Goal: Find specific page/section: Find specific page/section

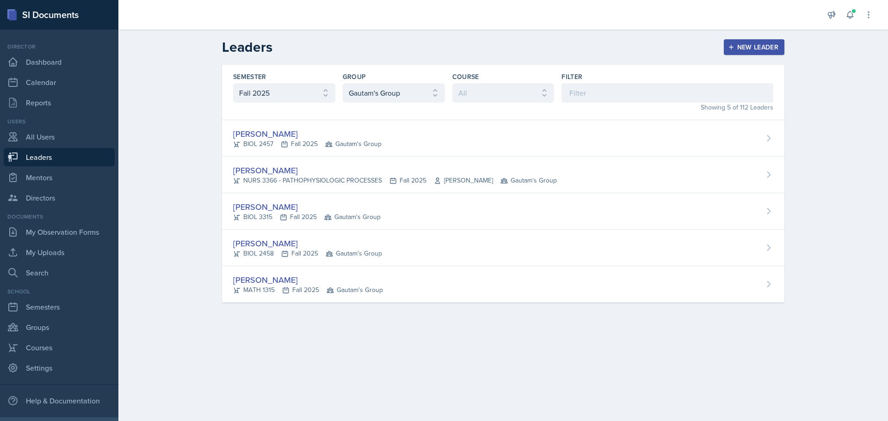
select select "a8c40de0-d7eb-4f82-90ee-ac0c6ce45f71"
select select "47bddda7-1073-4b8f-a275-bc3e2943c942"
click at [41, 155] on link "Leaders" at bounding box center [59, 157] width 111 height 18
click at [31, 154] on link "Leaders" at bounding box center [59, 157] width 111 height 18
click at [37, 179] on link "Mentors" at bounding box center [59, 177] width 111 height 18
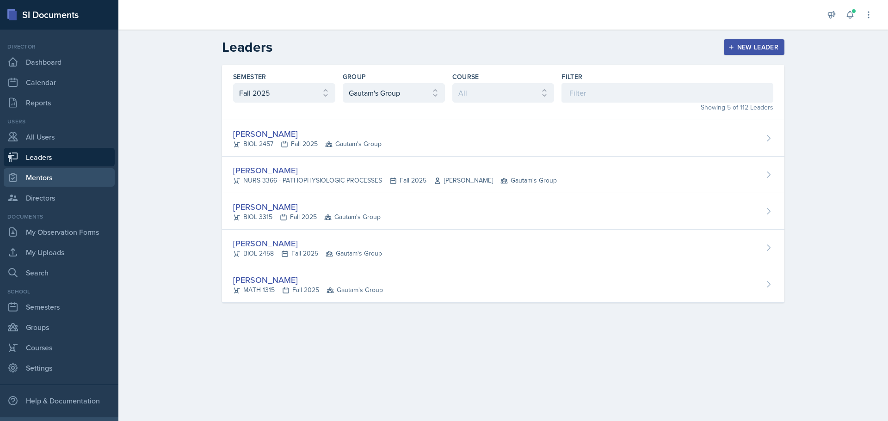
select select "a8c40de0-d7eb-4f82-90ee-ac0c6ce45f71"
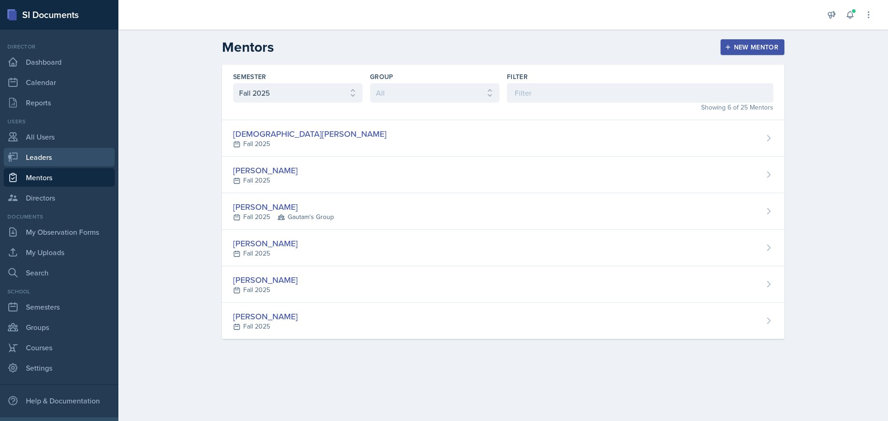
click at [41, 157] on link "Leaders" at bounding box center [59, 157] width 111 height 18
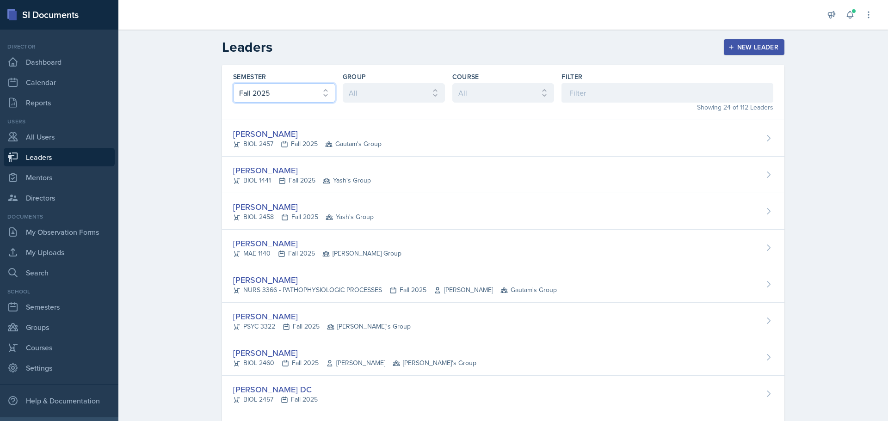
click at [263, 91] on select "All Fall 2025 Spring 2025 Fall 2024 Spring 2024 Fall 2023" at bounding box center [284, 92] width 102 height 19
select select "a681a9dd-bef2-4d44-b64a-82040801c701"
click at [233, 83] on select "All Fall 2025 Spring 2025 Fall 2024 Spring 2024 Fall 2023" at bounding box center [284, 92] width 102 height 19
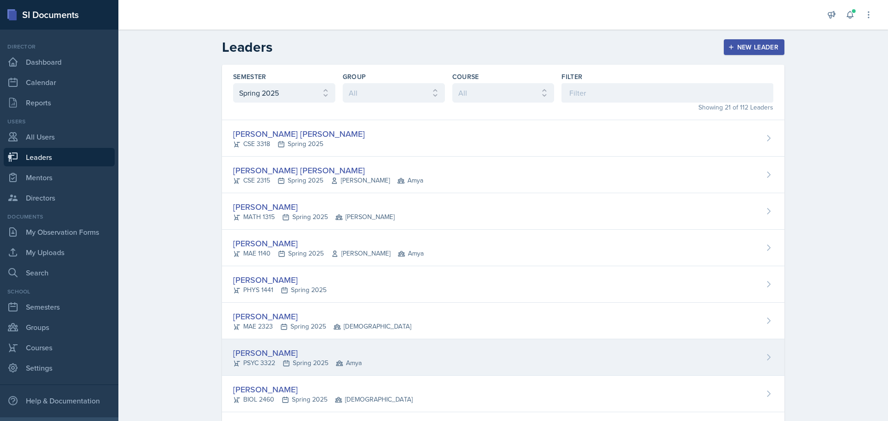
click at [257, 355] on div "[PERSON_NAME]" at bounding box center [297, 353] width 129 height 12
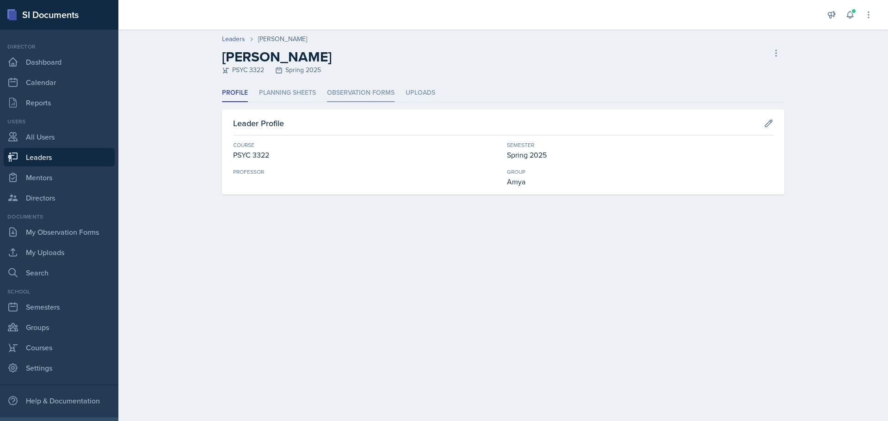
click at [378, 92] on li "Observation Forms" at bounding box center [361, 93] width 68 height 18
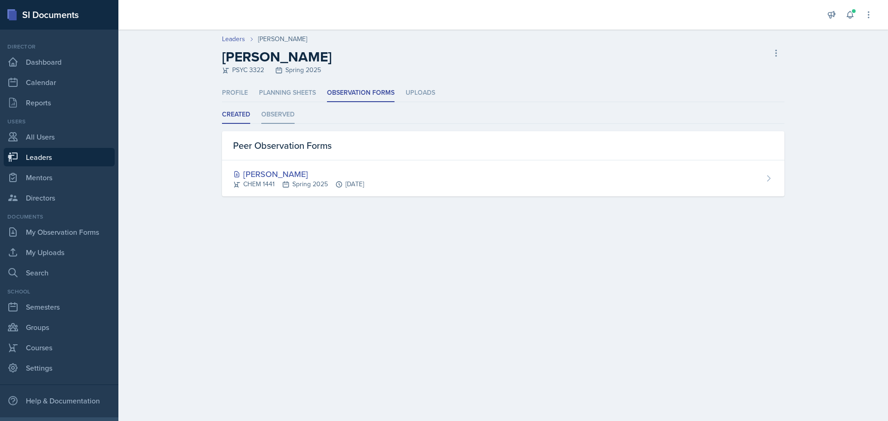
click at [285, 115] on li "Observed" at bounding box center [277, 115] width 33 height 18
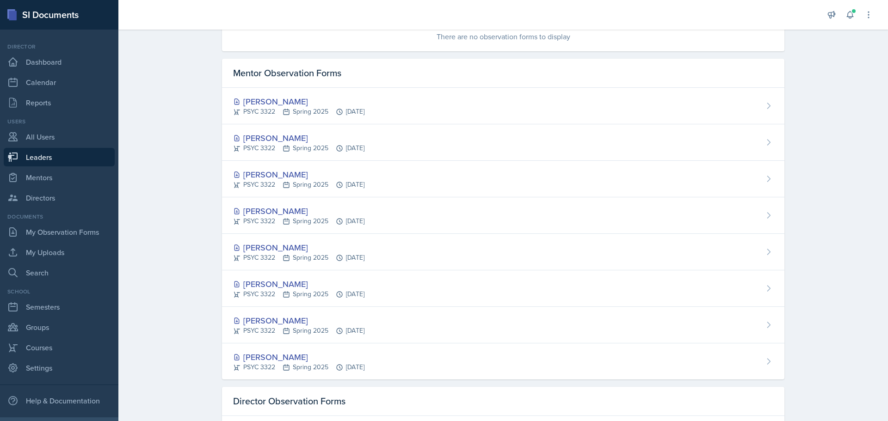
scroll to position [185, 0]
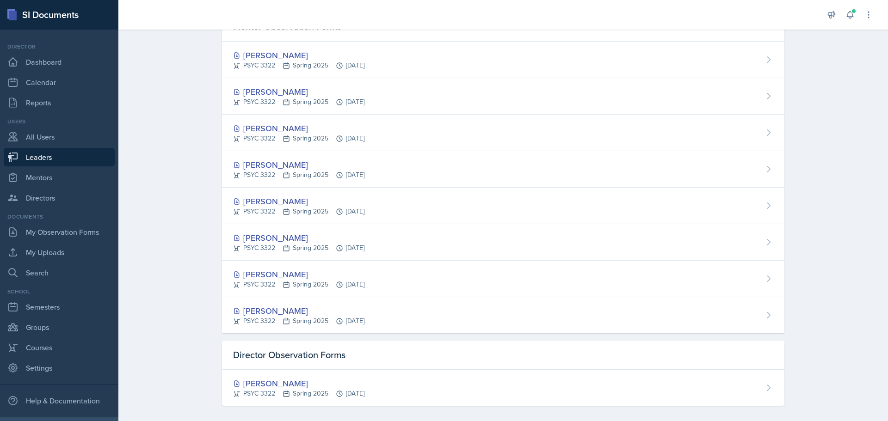
click at [36, 155] on link "Leaders" at bounding box center [59, 157] width 111 height 18
select select "a8c40de0-d7eb-4f82-90ee-ac0c6ce45f71"
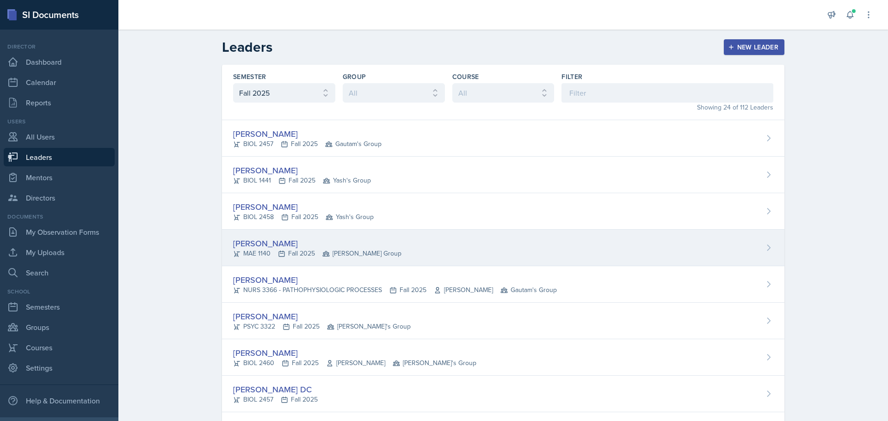
click at [325, 243] on div "[PERSON_NAME]" at bounding box center [317, 243] width 168 height 12
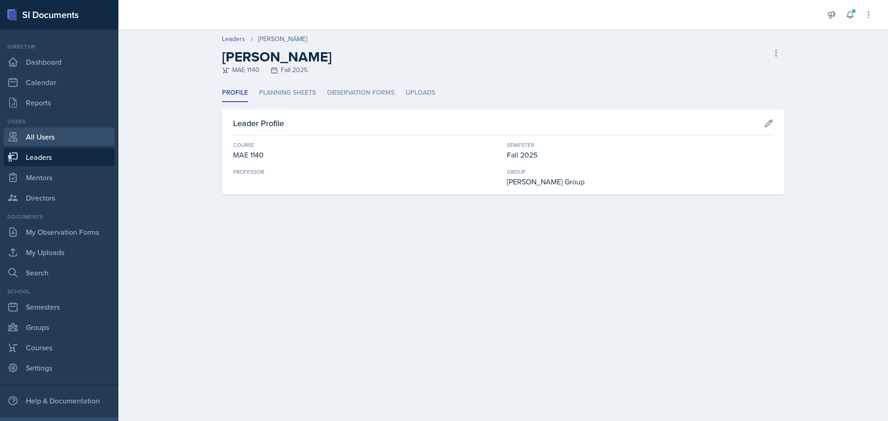
click at [48, 140] on link "All Users" at bounding box center [59, 137] width 111 height 18
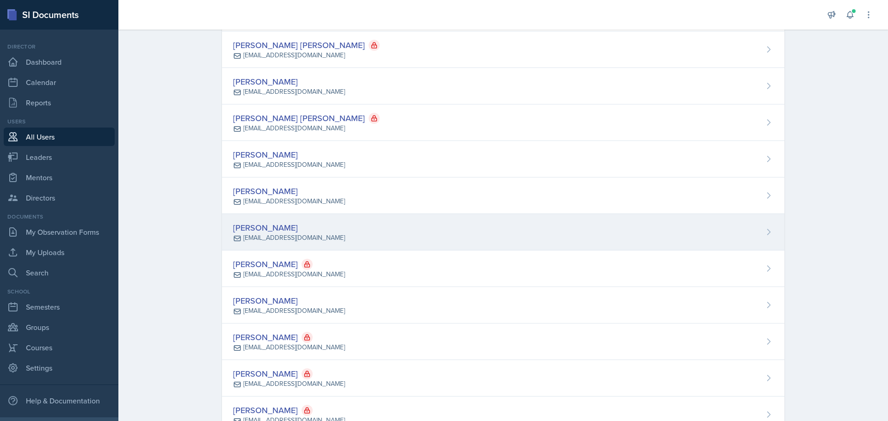
scroll to position [185, 0]
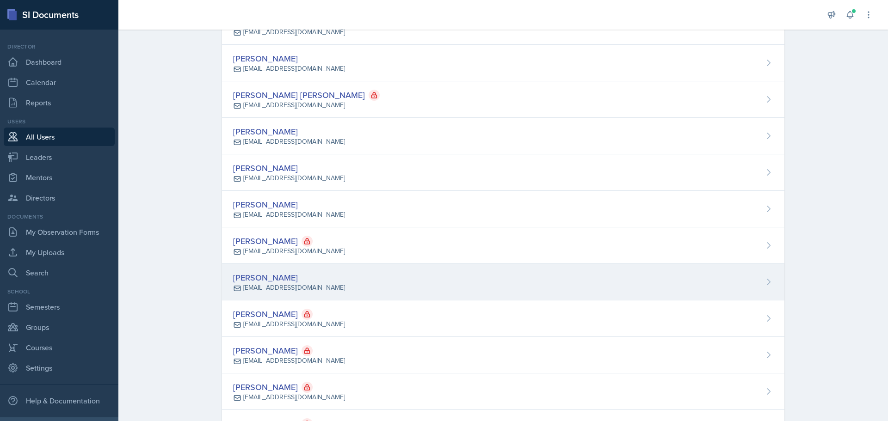
click at [343, 287] on div "[PERSON_NAME] [EMAIL_ADDRESS][DOMAIN_NAME]" at bounding box center [503, 282] width 562 height 37
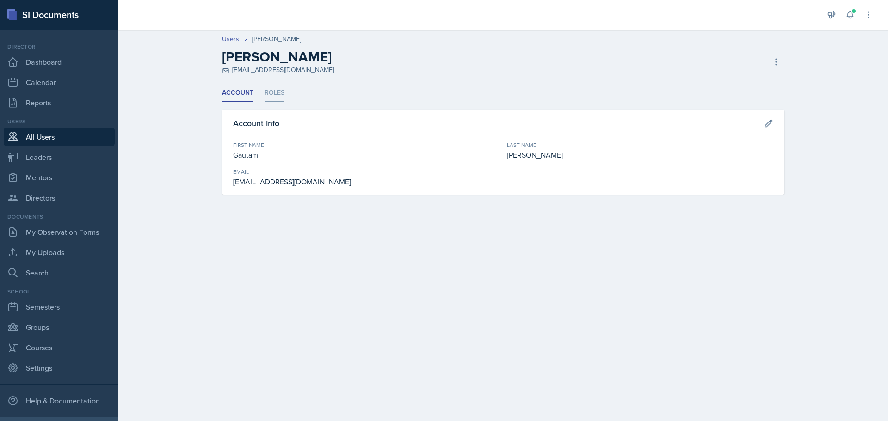
click at [283, 93] on li "Roles" at bounding box center [274, 93] width 20 height 18
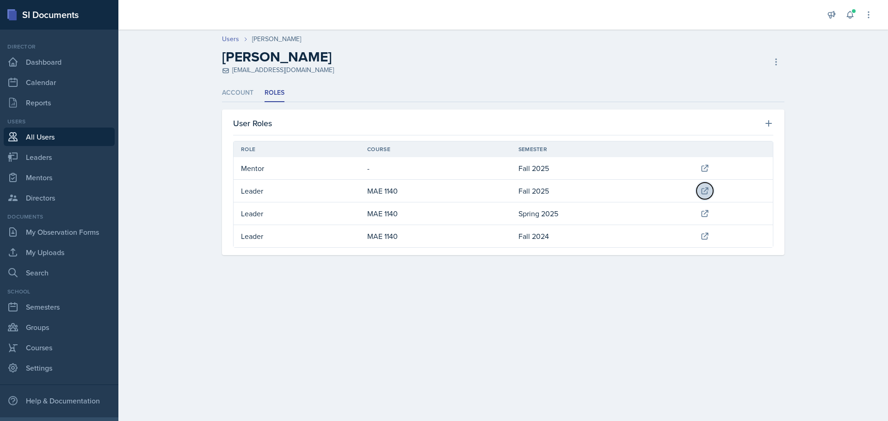
click at [705, 190] on icon at bounding box center [704, 190] width 9 height 9
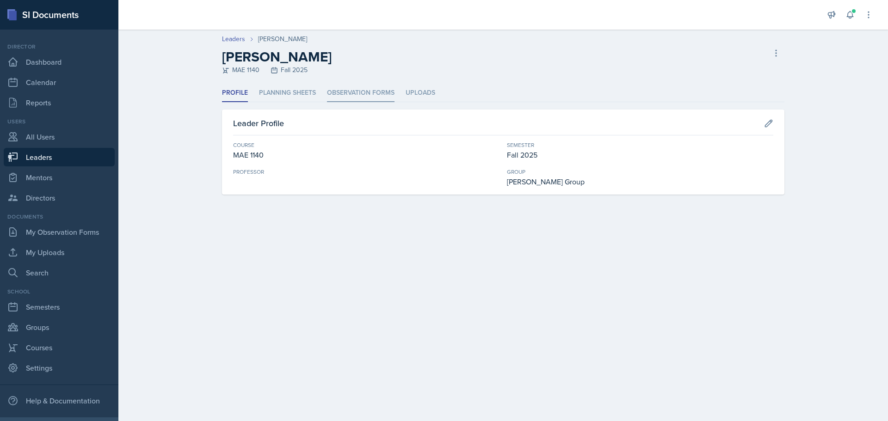
click at [373, 91] on li "Observation Forms" at bounding box center [361, 93] width 68 height 18
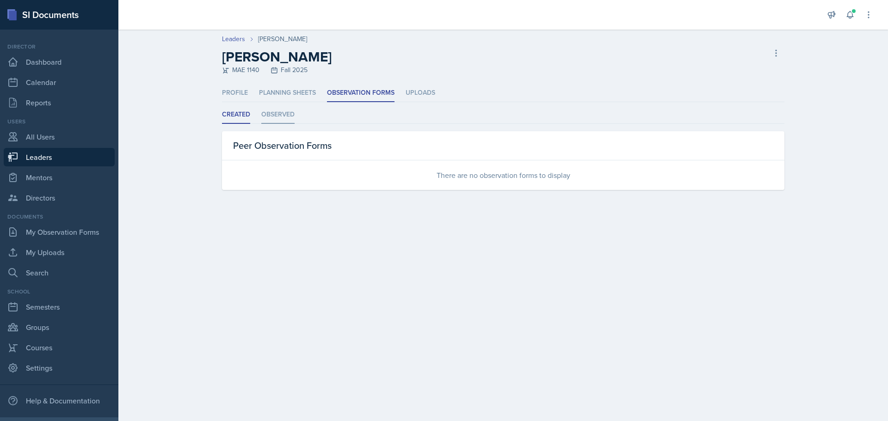
click at [285, 116] on li "Observed" at bounding box center [277, 115] width 33 height 18
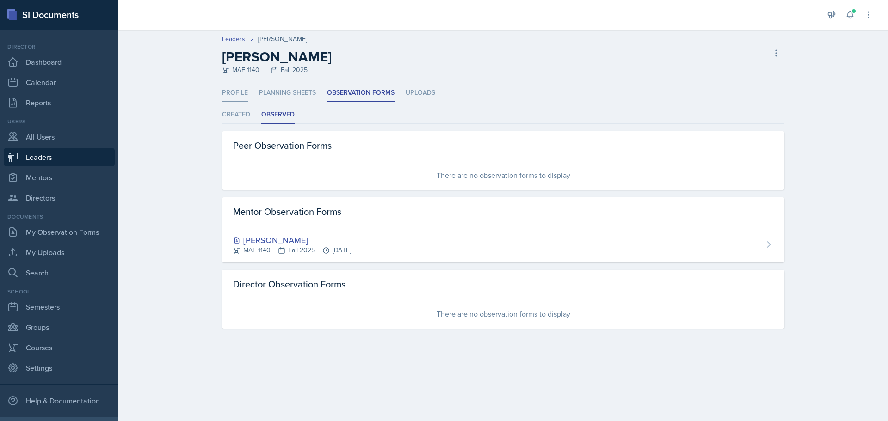
click at [245, 94] on li "Profile" at bounding box center [235, 93] width 26 height 18
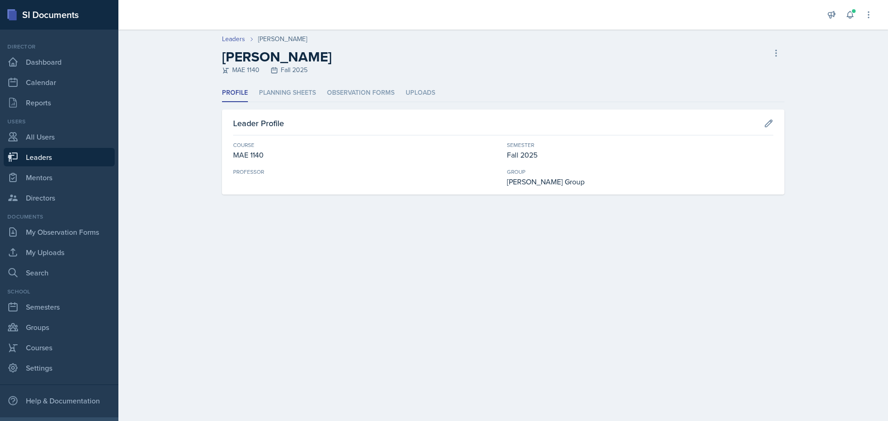
click at [37, 156] on link "Leaders" at bounding box center [59, 157] width 111 height 18
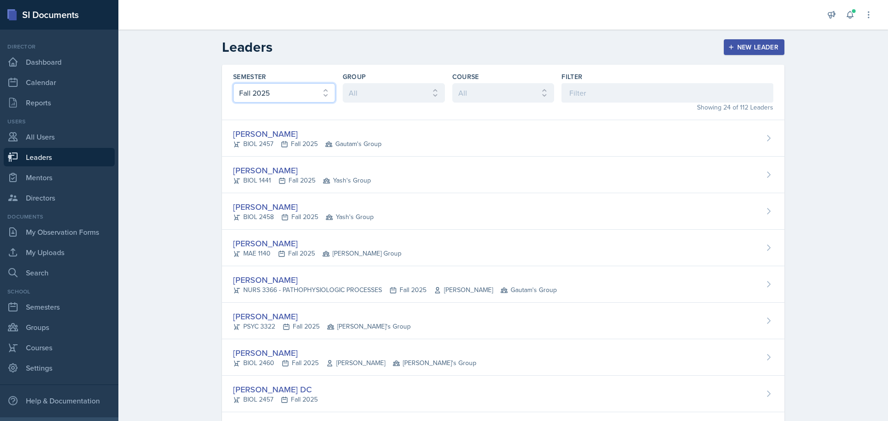
click at [270, 89] on select "All Fall 2025 Spring 2025 Fall 2024 Spring 2024 Fall 2023" at bounding box center [284, 92] width 102 height 19
select select "a681a9dd-bef2-4d44-b64a-82040801c701"
click at [233, 83] on select "All Fall 2025 Spring 2025 Fall 2024 Spring 2024 Fall 2023" at bounding box center [284, 92] width 102 height 19
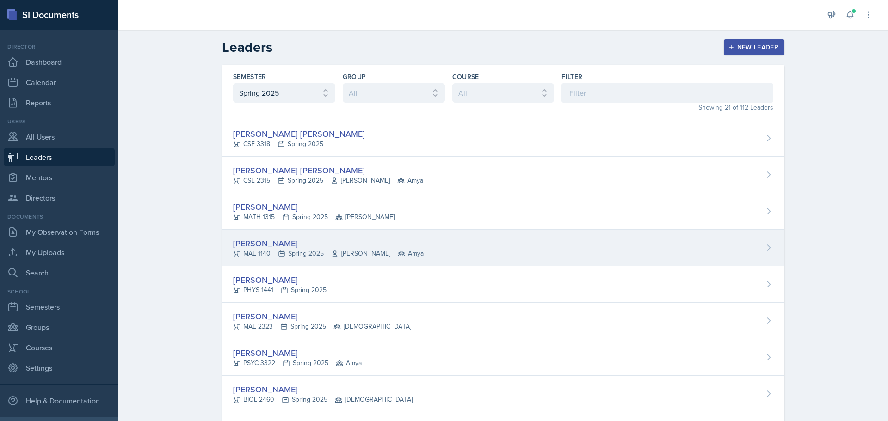
click at [307, 252] on div "MAE 1140 Spring 2025 [PERSON_NAME] Amya" at bounding box center [328, 254] width 190 height 10
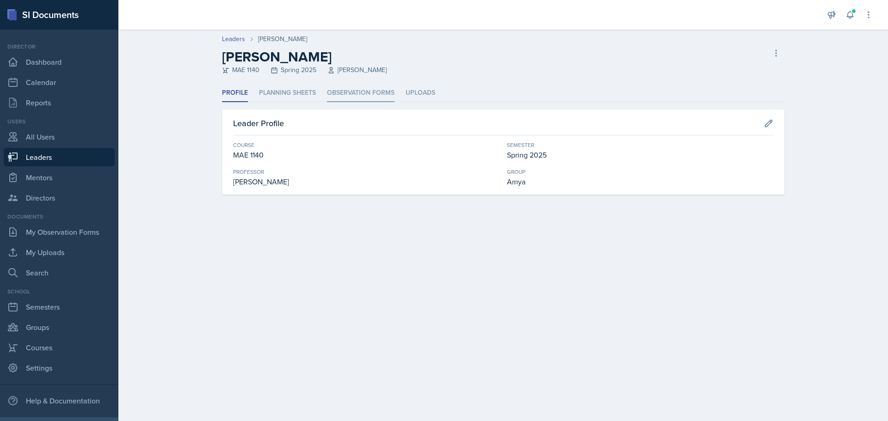
click at [371, 91] on li "Observation Forms" at bounding box center [361, 93] width 68 height 18
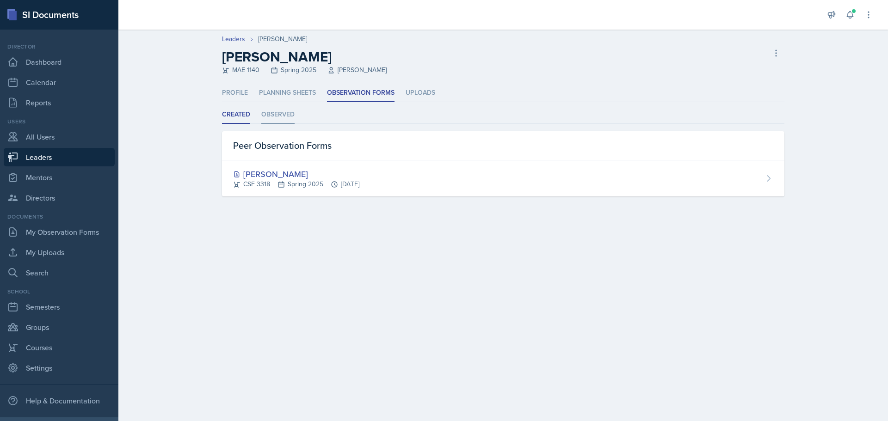
click at [289, 111] on li "Observed" at bounding box center [277, 115] width 33 height 18
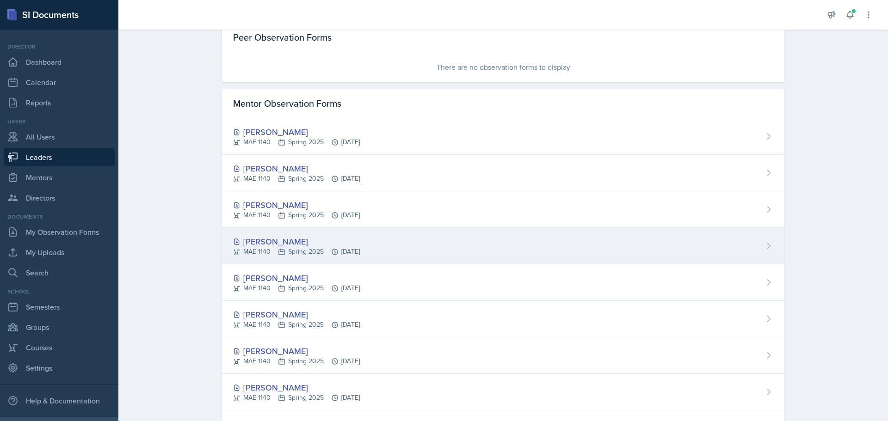
scroll to position [228, 0]
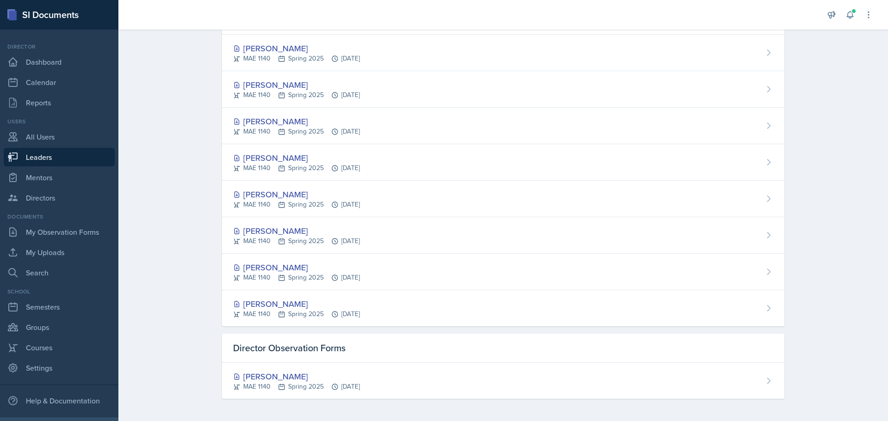
click at [39, 157] on link "Leaders" at bounding box center [59, 157] width 111 height 18
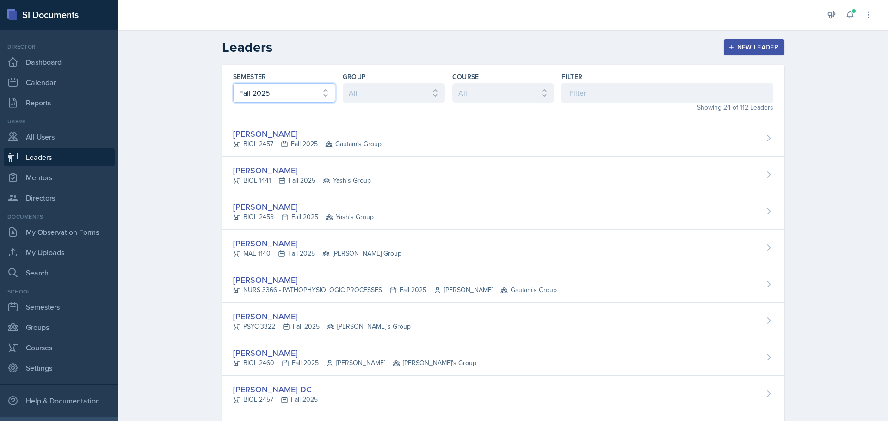
click at [302, 96] on select "All Fall 2025 Spring 2025 Fall 2024 Spring 2024 Fall 2023" at bounding box center [284, 92] width 102 height 19
select select "a681a9dd-bef2-4d44-b64a-82040801c701"
click at [233, 83] on select "All Fall 2025 Spring 2025 Fall 2024 Spring 2024 Fall 2023" at bounding box center [284, 92] width 102 height 19
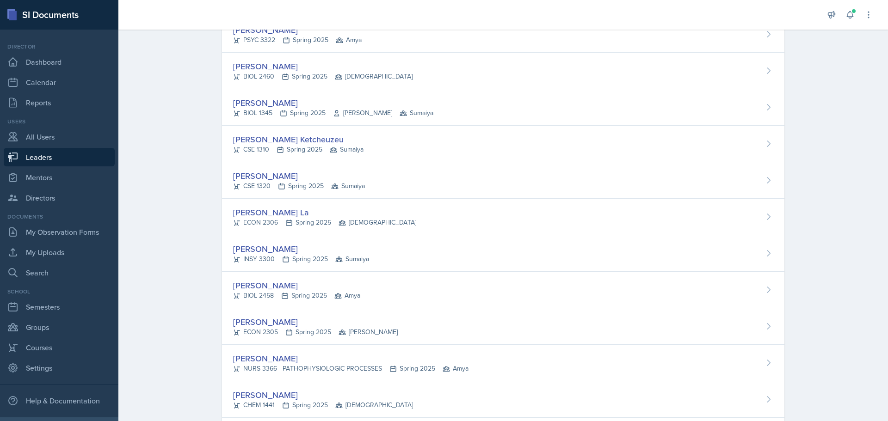
scroll to position [324, 0]
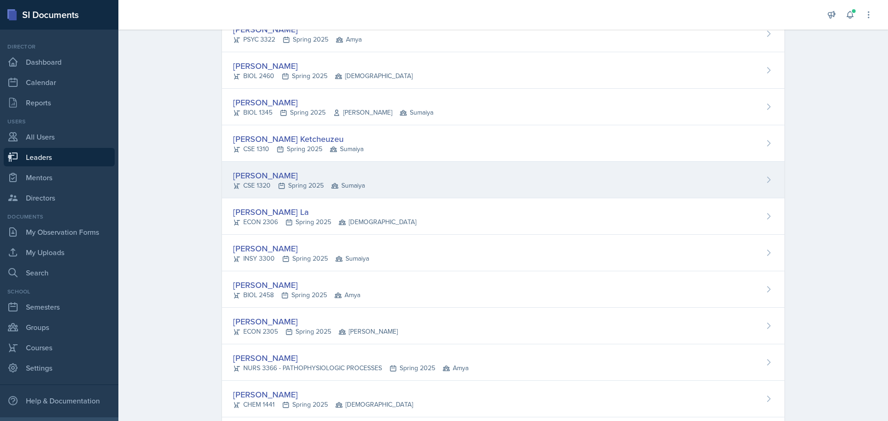
click at [375, 173] on div "[PERSON_NAME] CSE 1320 Spring 2025 [GEOGRAPHIC_DATA]" at bounding box center [503, 180] width 562 height 37
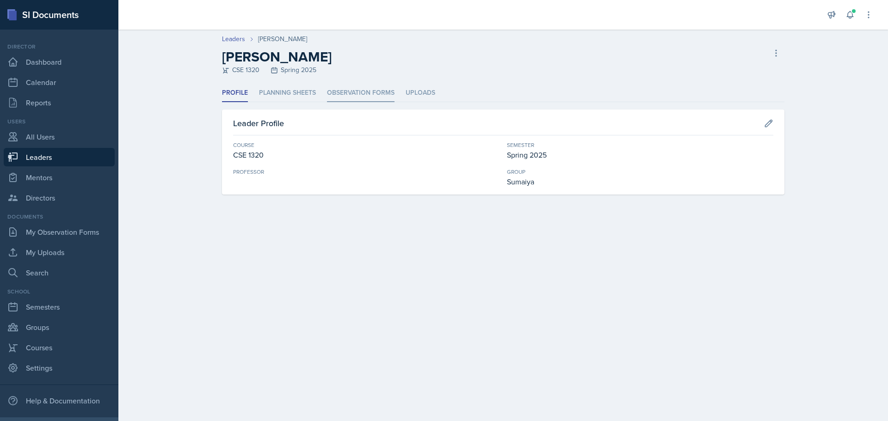
click at [364, 87] on li "Observation Forms" at bounding box center [361, 93] width 68 height 18
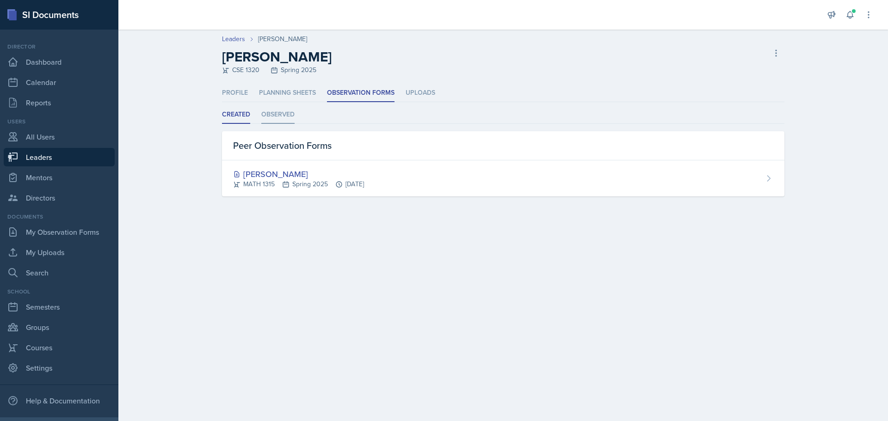
click at [277, 117] on li "Observed" at bounding box center [277, 115] width 33 height 18
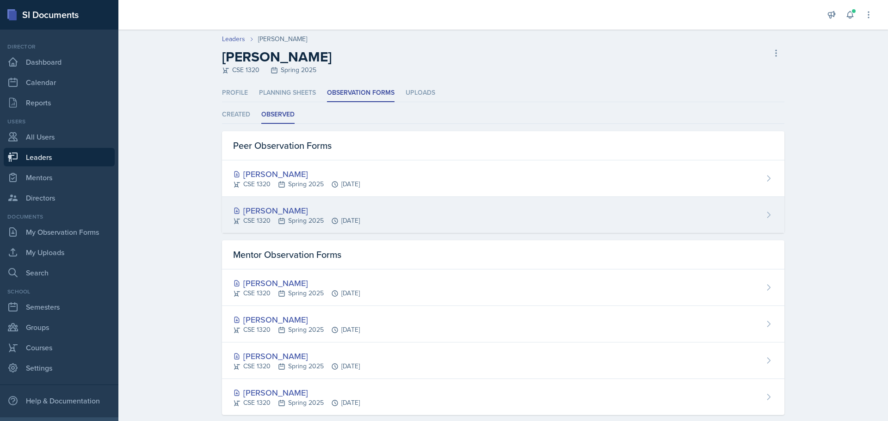
scroll to position [89, 0]
